Goal: Find specific page/section: Find specific page/section

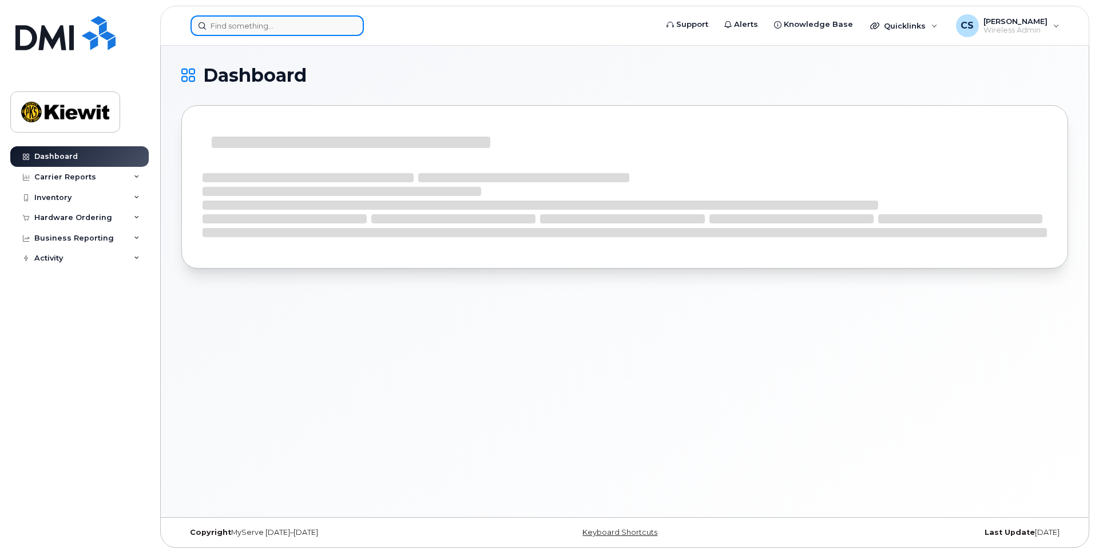
click at [326, 31] on input at bounding box center [276, 25] width 173 height 21
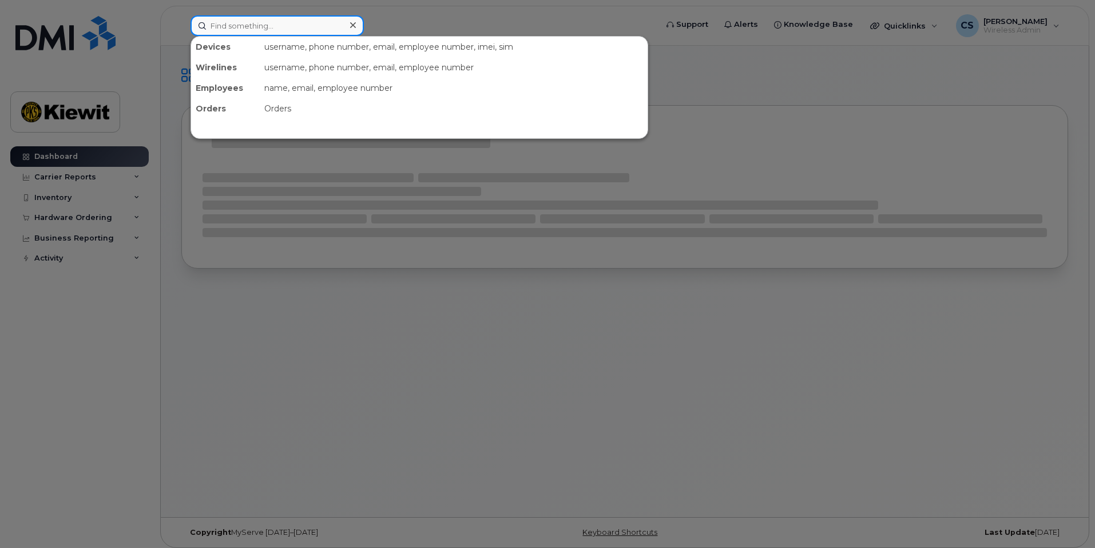
click at [326, 31] on input at bounding box center [276, 25] width 173 height 21
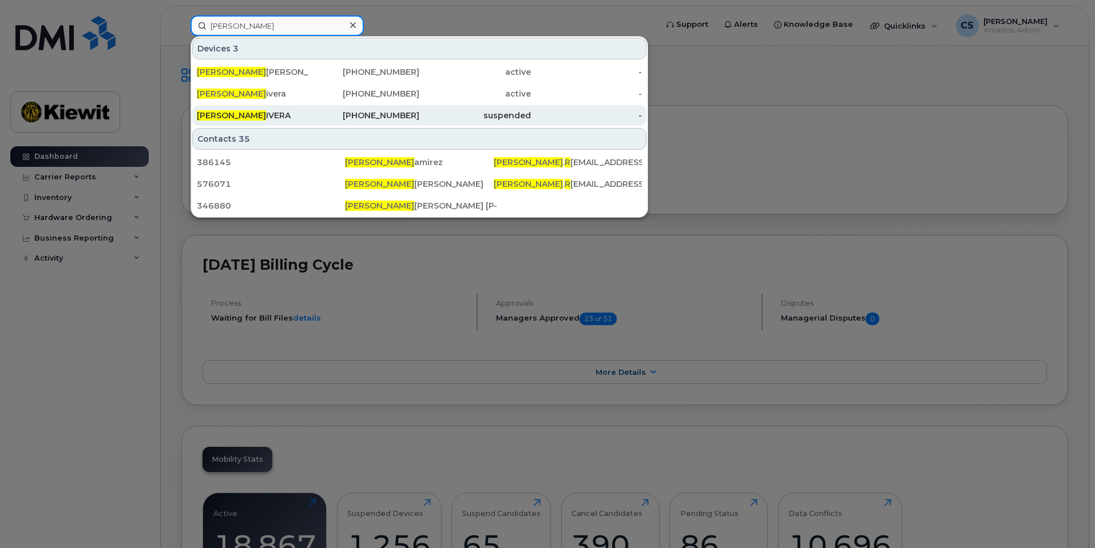
type input "alexander r"
click at [363, 121] on div "224-573-4786" at bounding box center [364, 115] width 112 height 11
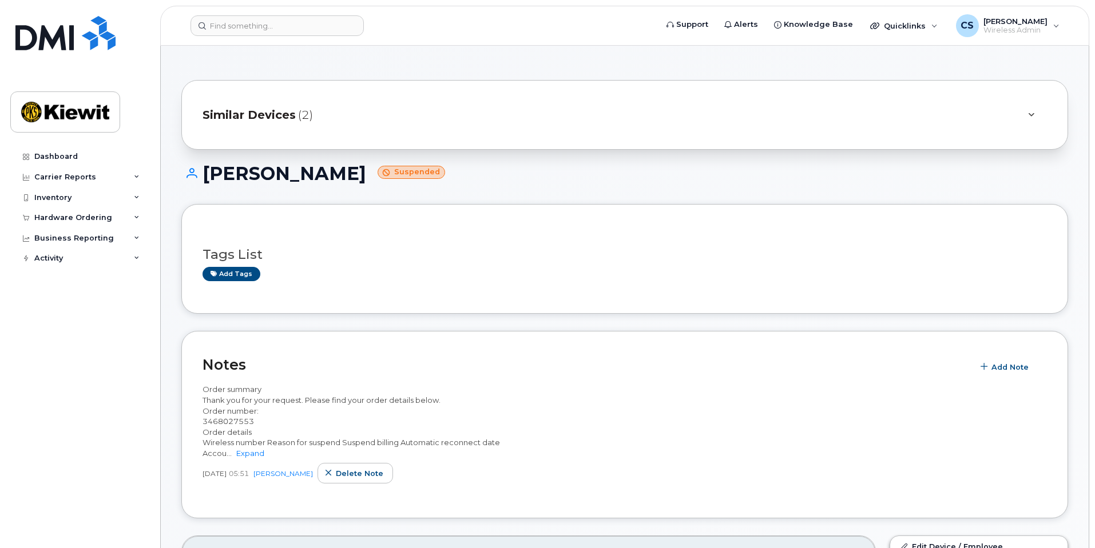
click at [286, 117] on span "Similar Devices" at bounding box center [248, 115] width 93 height 17
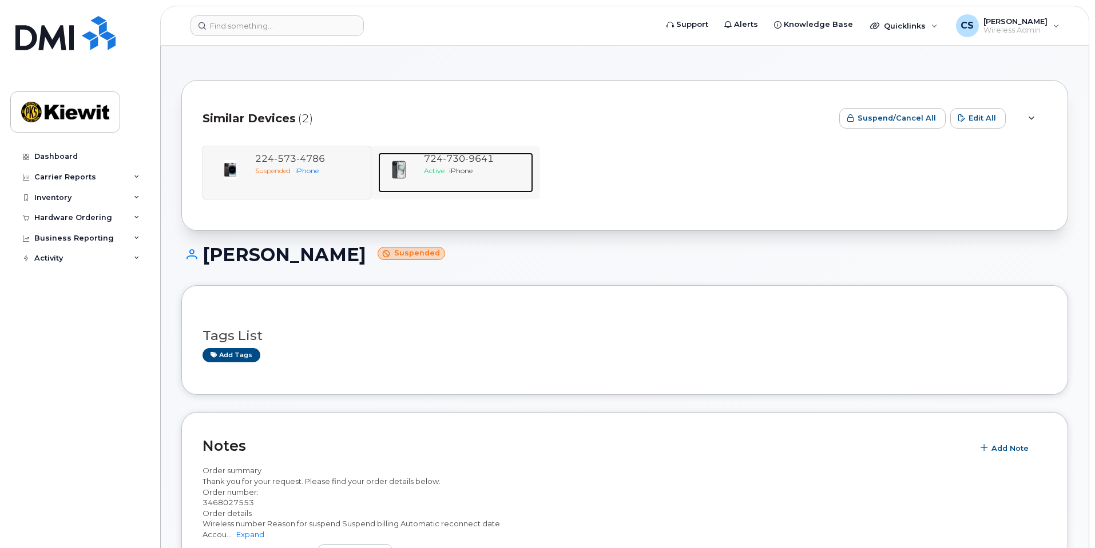
click at [449, 161] on span "730" at bounding box center [454, 158] width 22 height 11
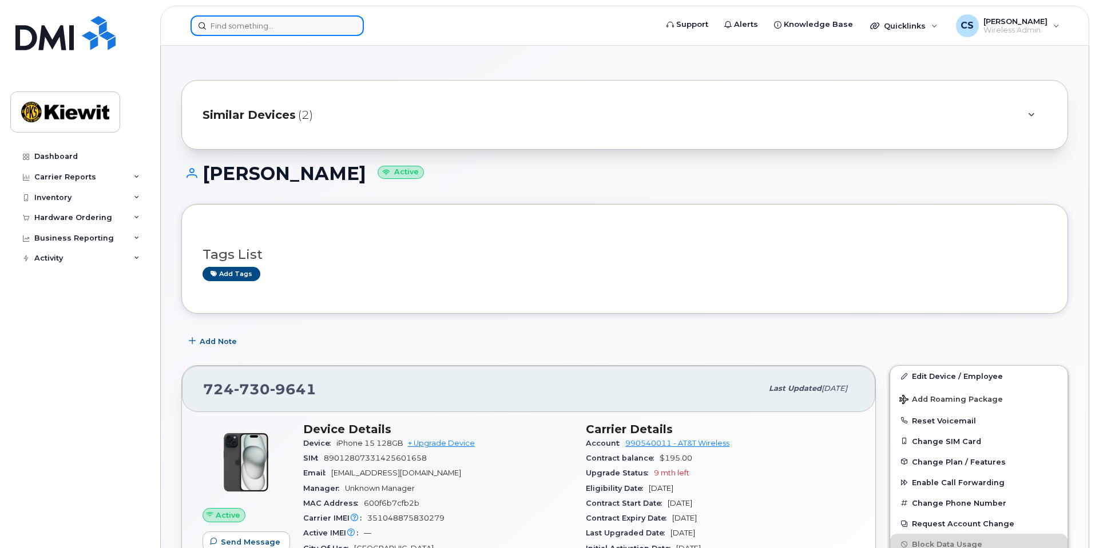
click at [253, 35] on input at bounding box center [276, 25] width 173 height 21
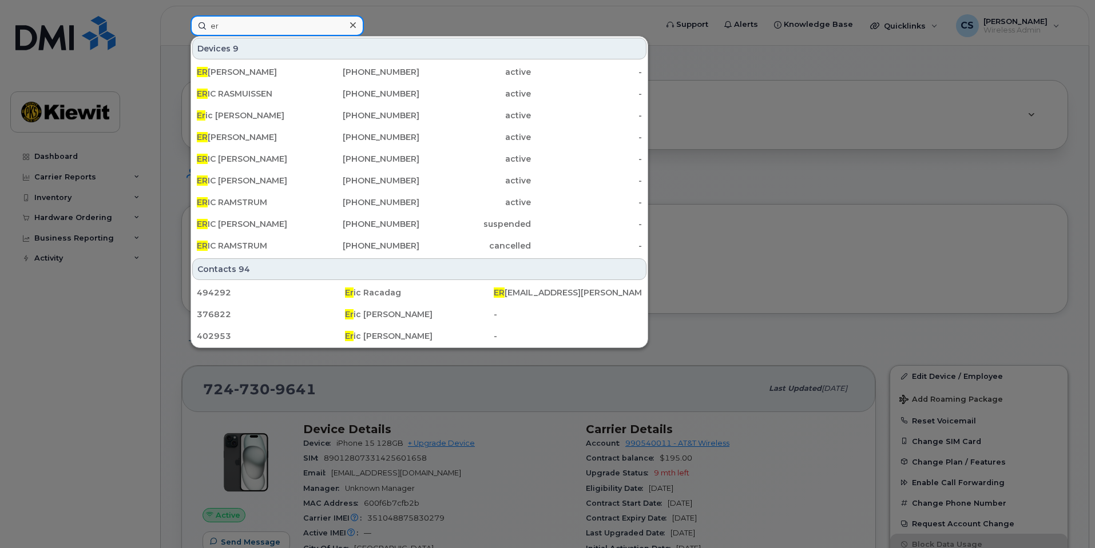
type input "e"
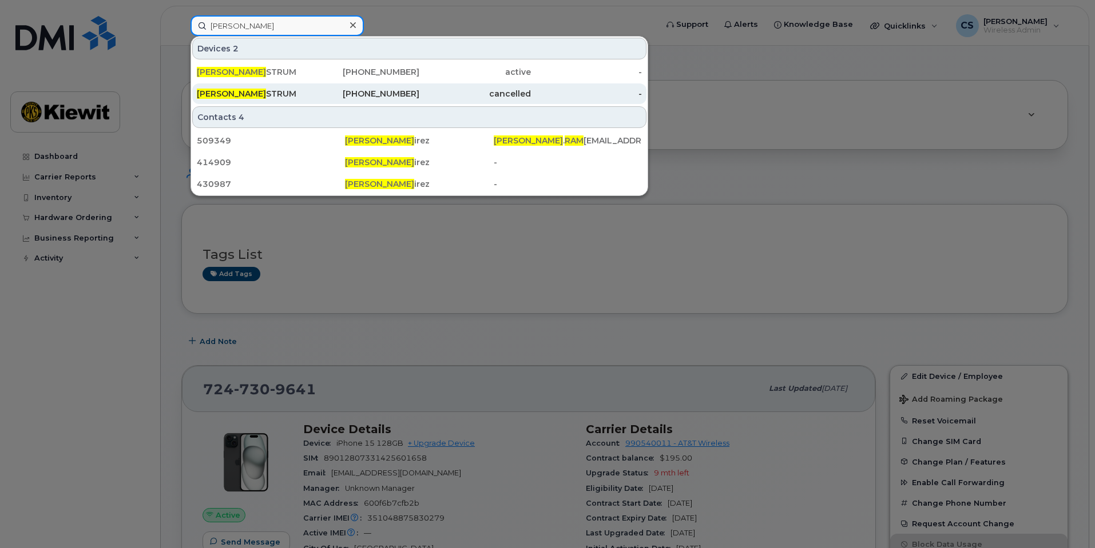
type input "eric ram"
click at [288, 91] on div "ERIC RAM STRUM" at bounding box center [253, 93] width 112 height 11
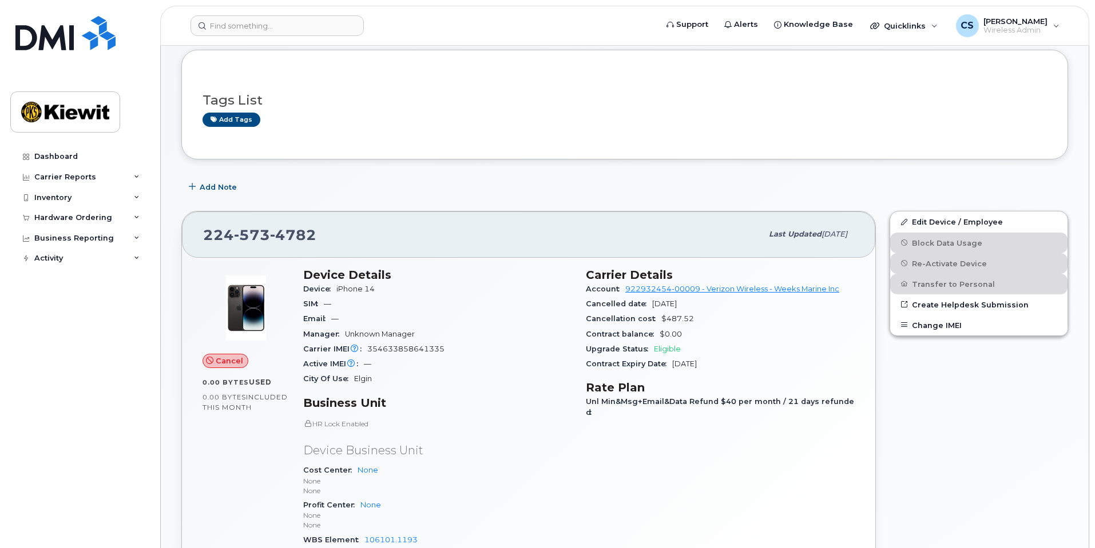
scroll to position [114, 0]
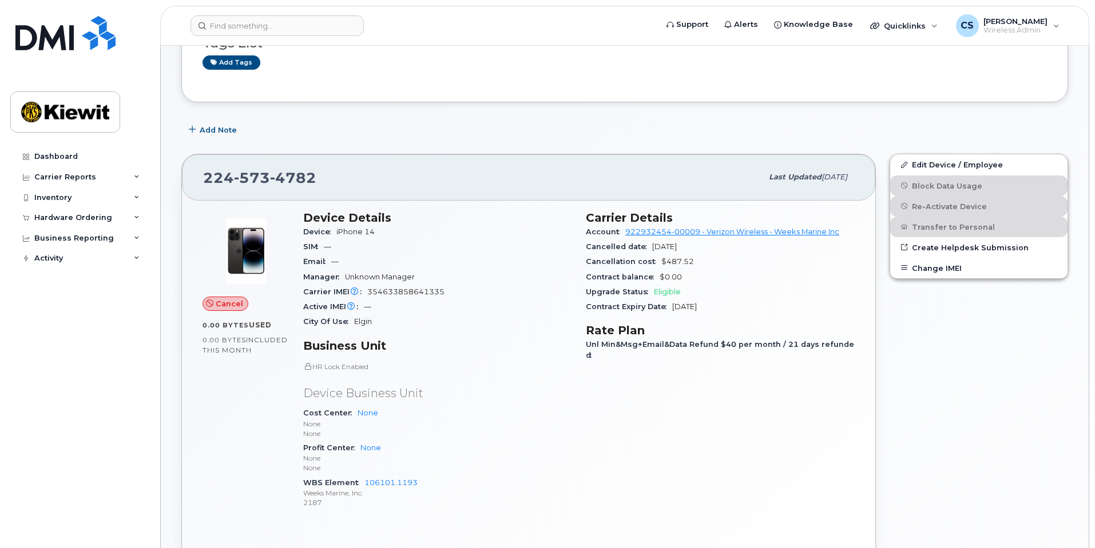
click at [291, 14] on header "Support Alerts Knowledge Base Quicklinks Suspend / Cancel Device Change SIM Car…" at bounding box center [624, 26] width 929 height 40
click at [287, 19] on input at bounding box center [276, 25] width 173 height 21
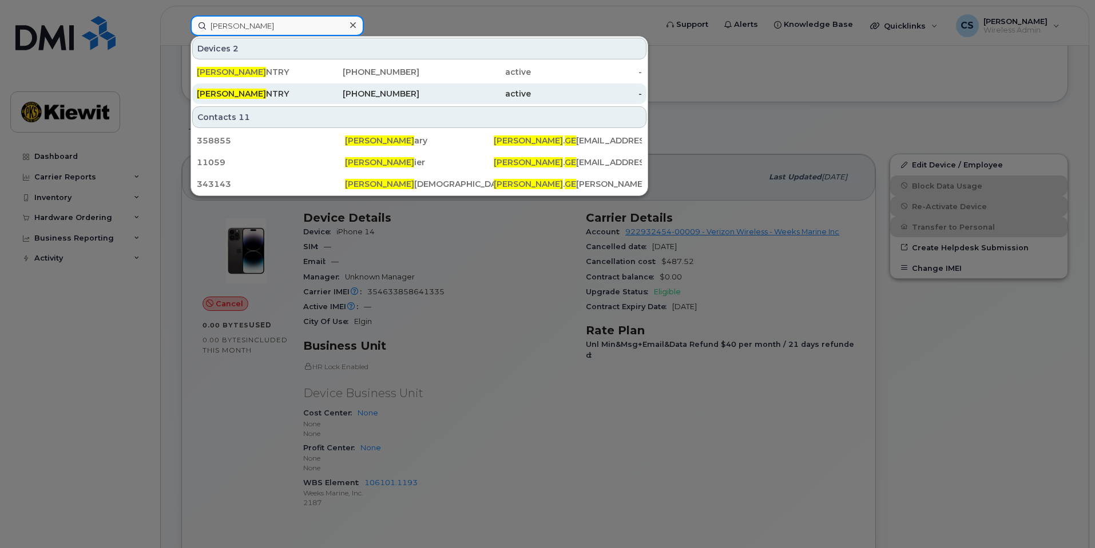
type input "william ge"
click at [339, 94] on div "224-573-4805" at bounding box center [364, 93] width 112 height 11
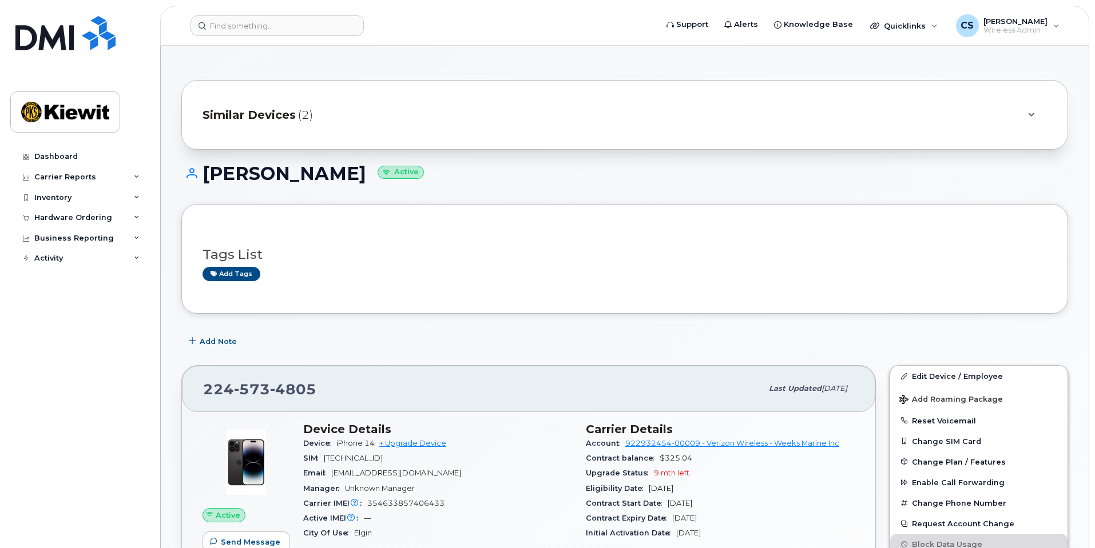
click at [350, 133] on div "Similar Devices (2)" at bounding box center [624, 115] width 886 height 70
click at [349, 120] on div "Similar Devices (2)" at bounding box center [608, 114] width 812 height 27
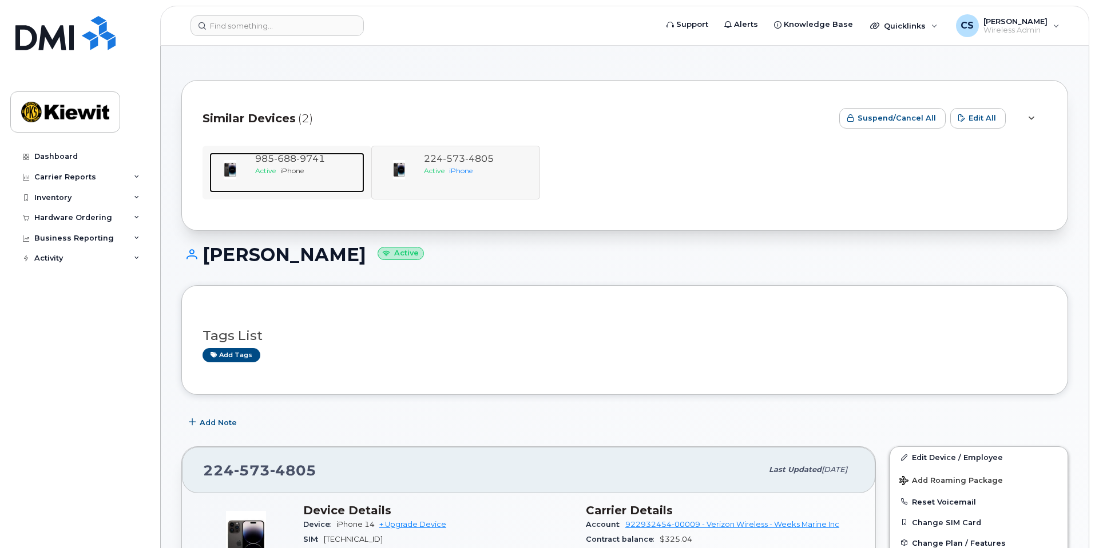
click at [325, 168] on div "Active iPhone" at bounding box center [307, 171] width 105 height 10
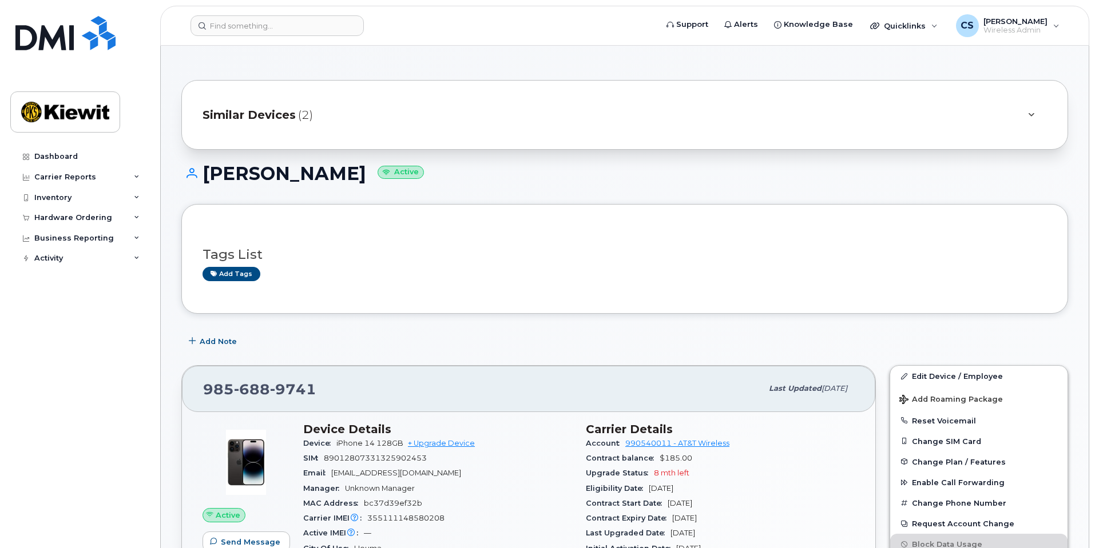
click at [371, 122] on div "Similar Devices (2)" at bounding box center [608, 114] width 812 height 27
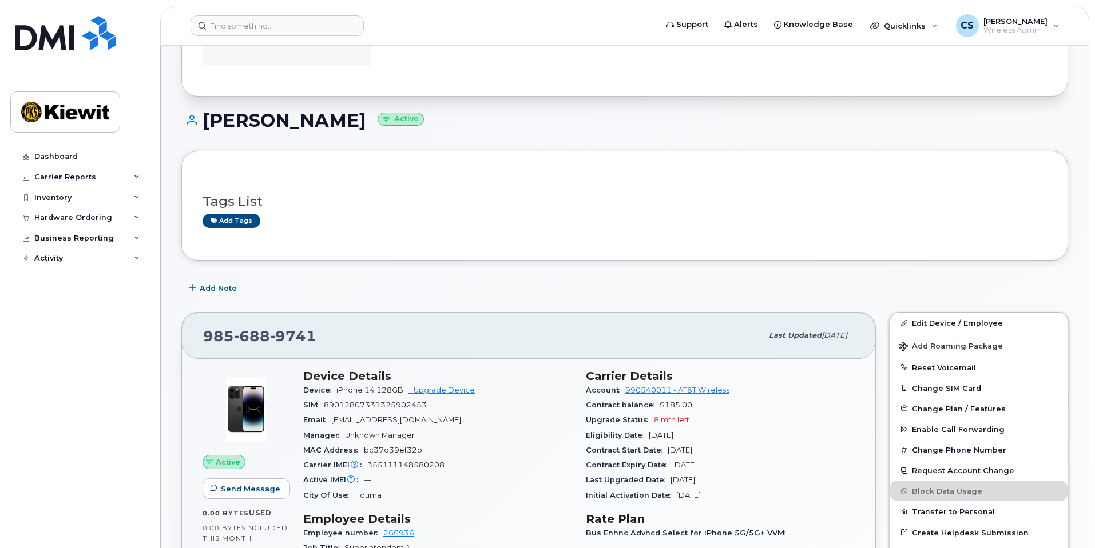
scroll to position [114, 0]
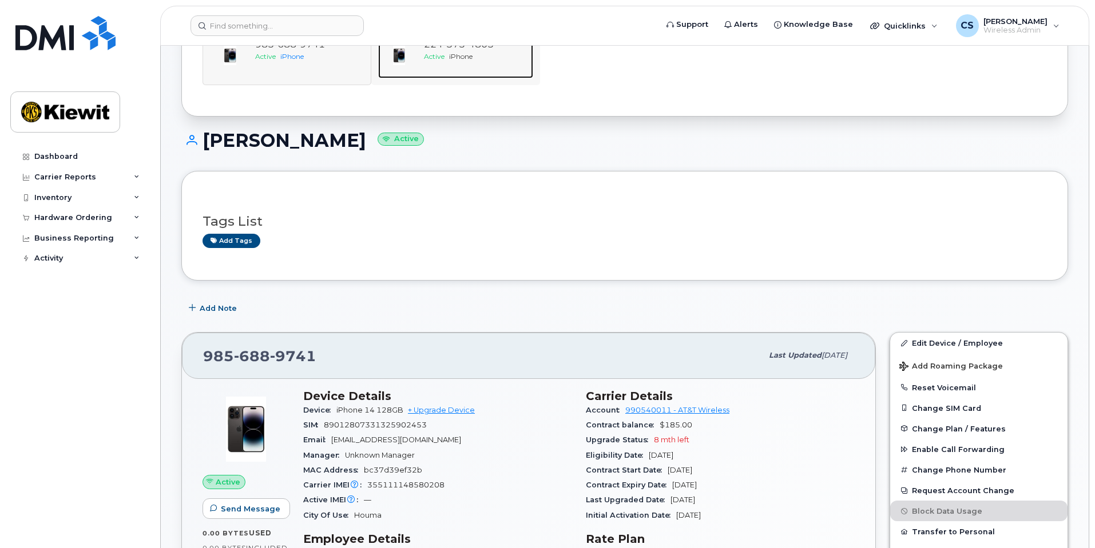
click at [465, 63] on div "224 573 4805 Active iPhone" at bounding box center [476, 58] width 114 height 40
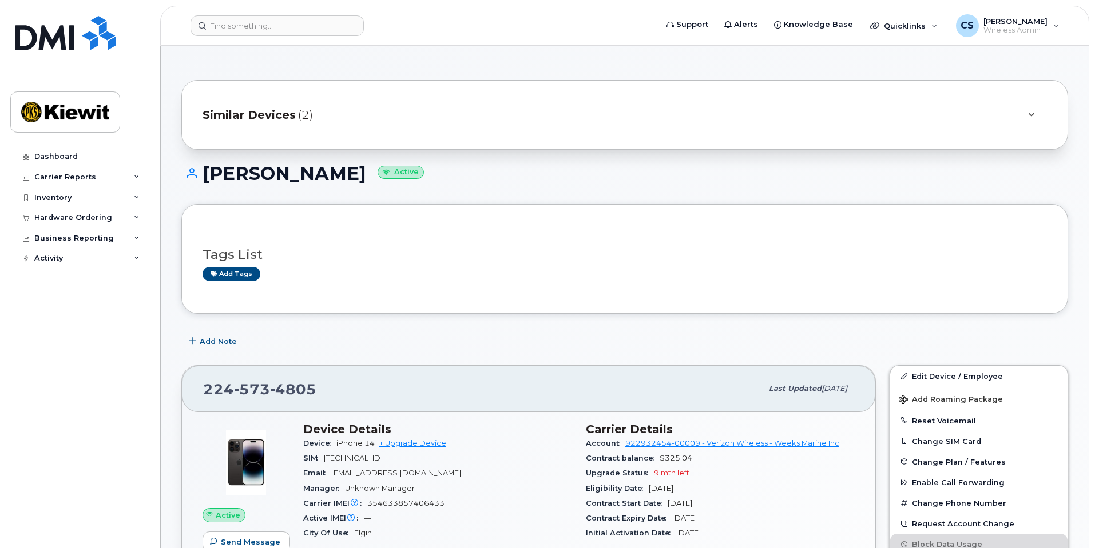
click at [300, 93] on div "Similar Devices (2)" at bounding box center [624, 115] width 886 height 70
click at [298, 115] on span "(2)" at bounding box center [305, 115] width 15 height 17
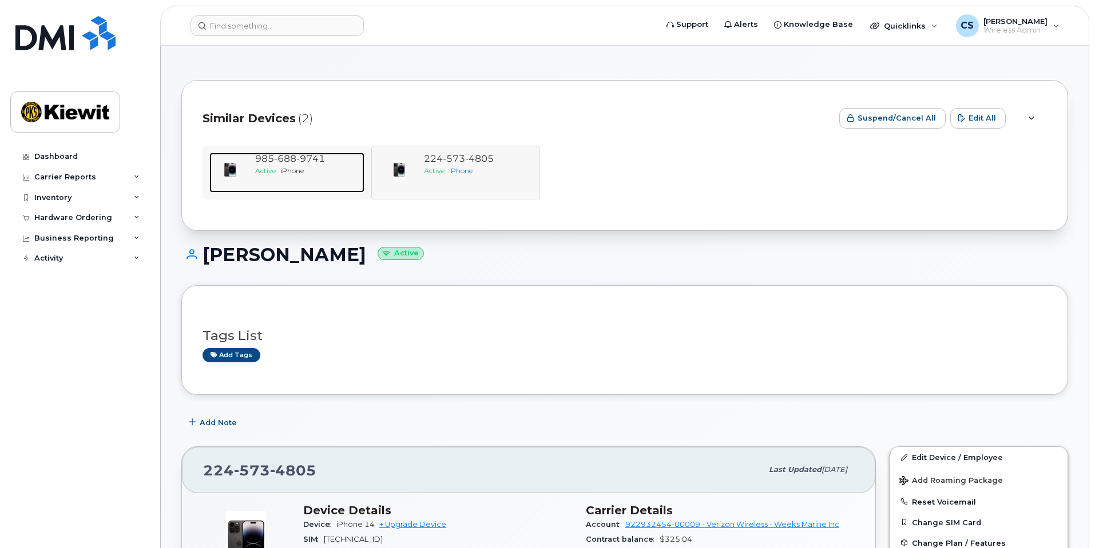
click at [277, 184] on div "985 688 9741 Active iPhone" at bounding box center [307, 173] width 114 height 40
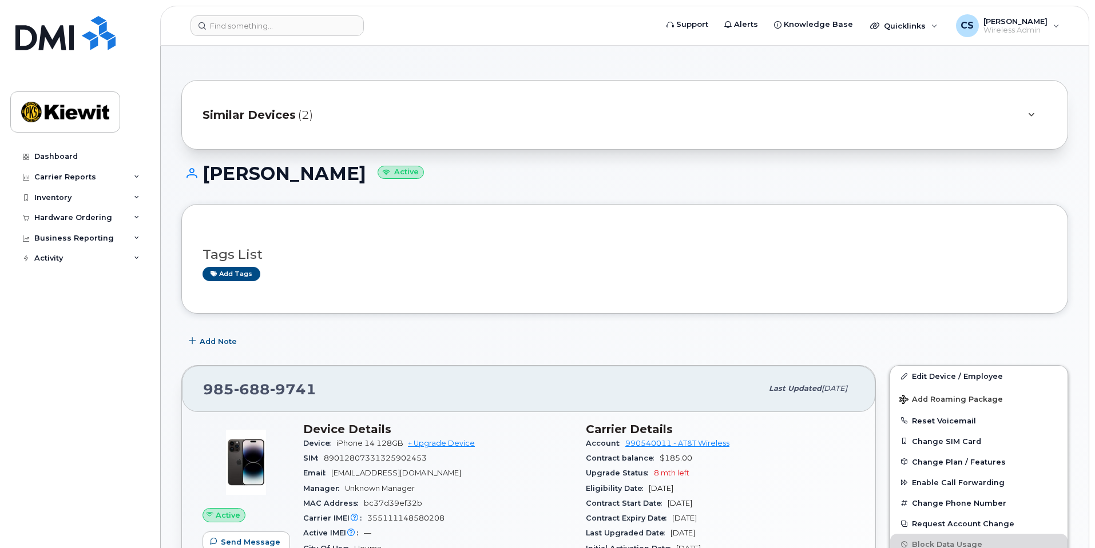
click at [360, 134] on div "Similar Devices (2)" at bounding box center [624, 115] width 886 height 70
click at [373, 103] on div "Similar Devices (2)" at bounding box center [608, 114] width 812 height 27
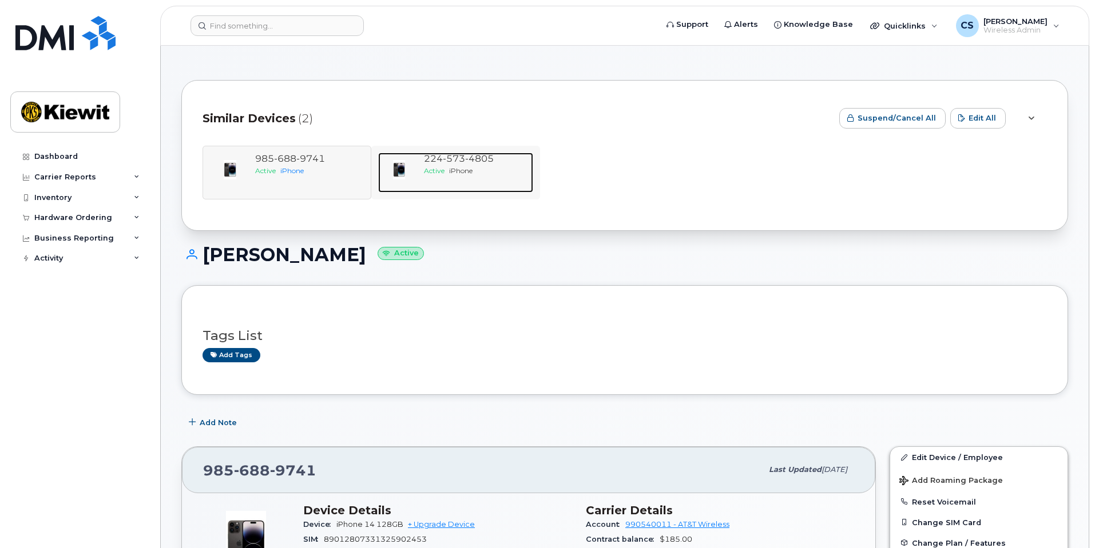
click at [423, 184] on div "224 573 4805 Active iPhone" at bounding box center [476, 173] width 114 height 40
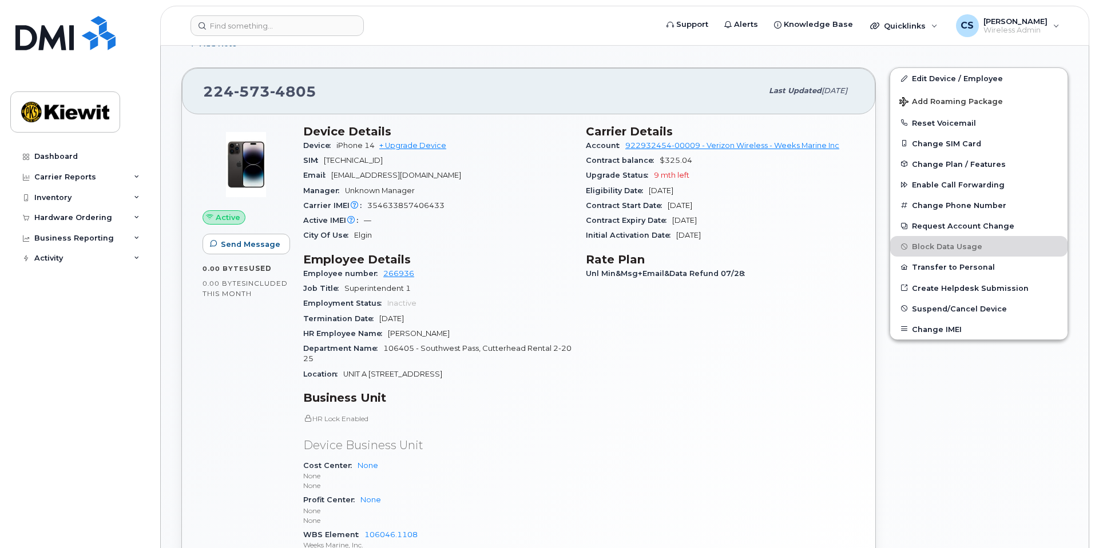
scroll to position [316, 0]
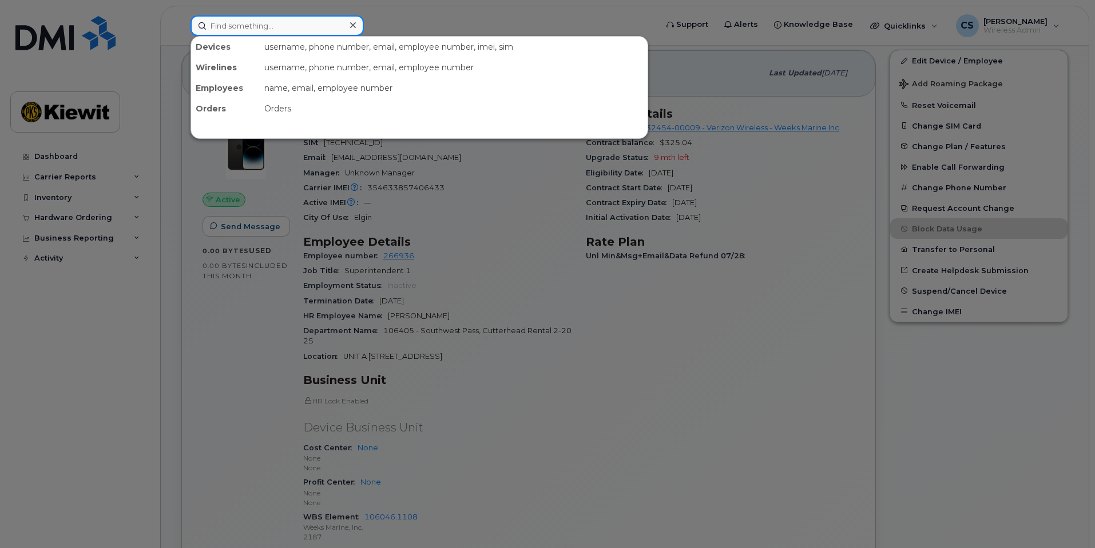
click at [277, 22] on input at bounding box center [276, 25] width 173 height 21
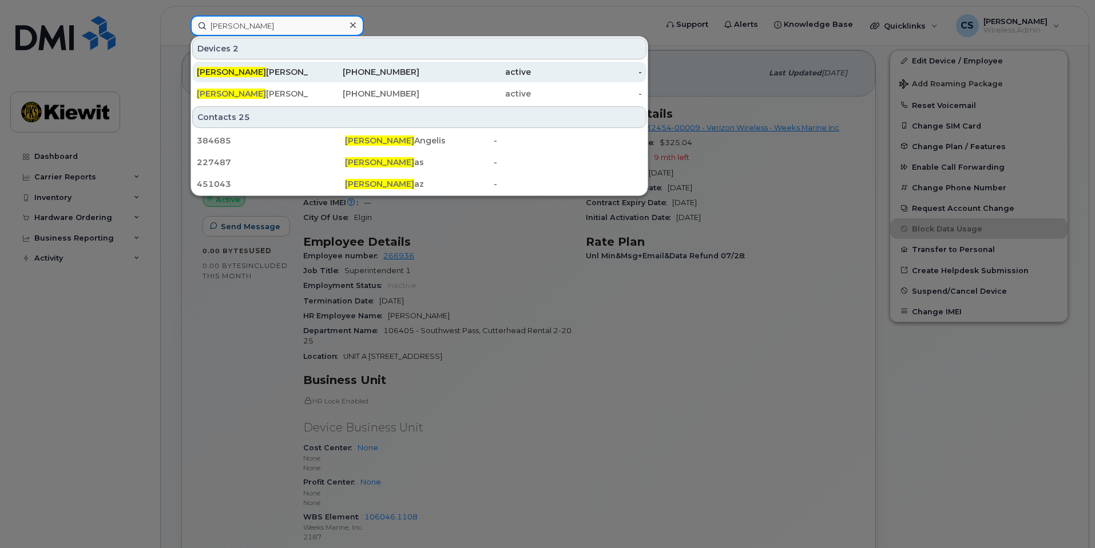
type input "michael di"
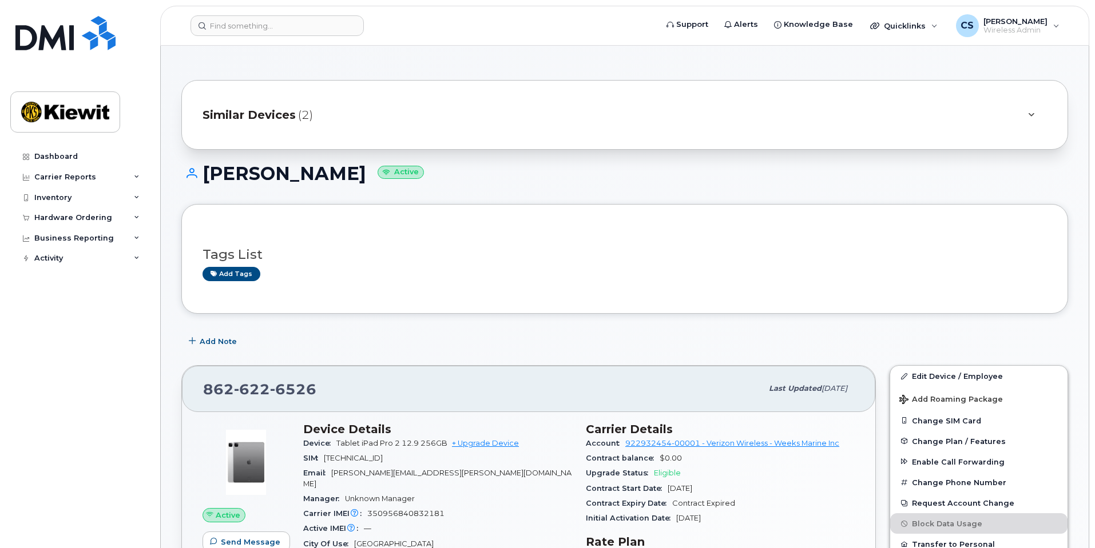
click at [399, 115] on div "Similar Devices (2)" at bounding box center [608, 114] width 812 height 27
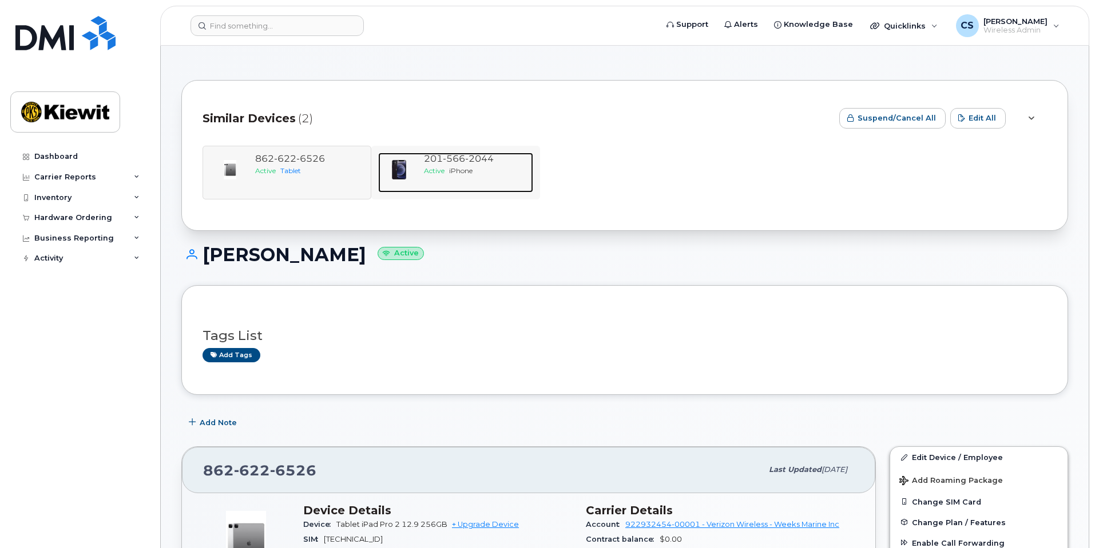
click at [428, 164] on div "201 566 2044" at bounding box center [476, 159] width 105 height 13
